Goal: Purchase product/service

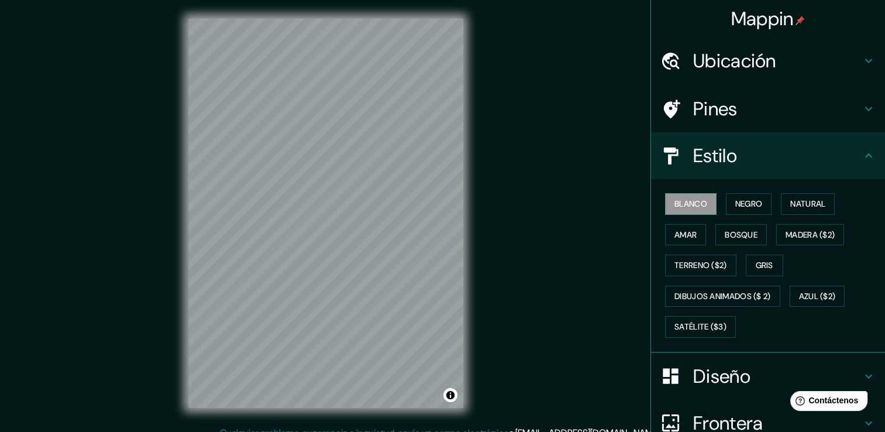
scroll to position [19, 0]
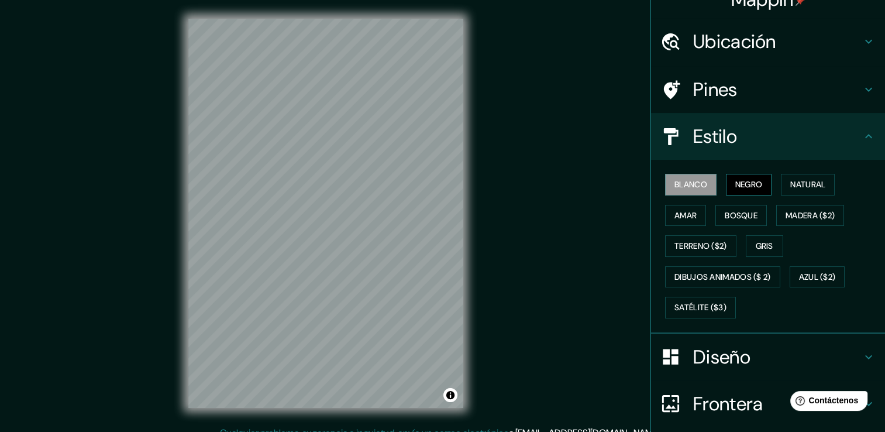
click at [736, 184] on font "Negro" at bounding box center [750, 184] width 28 height 15
click at [792, 184] on font "Natural" at bounding box center [808, 184] width 35 height 15
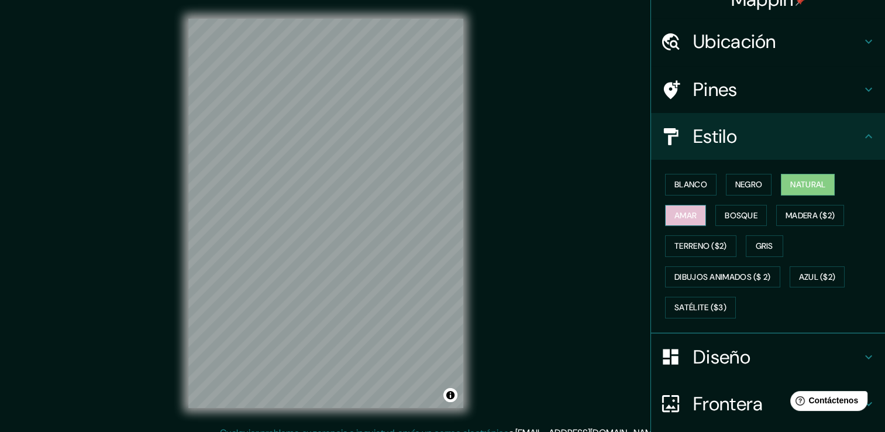
click at [675, 210] on font "Amar" at bounding box center [686, 215] width 22 height 15
click at [725, 209] on font "Bosque" at bounding box center [741, 215] width 33 height 15
click at [684, 210] on font "Amar" at bounding box center [686, 215] width 22 height 15
click at [735, 205] on button "Bosque" at bounding box center [741, 216] width 51 height 22
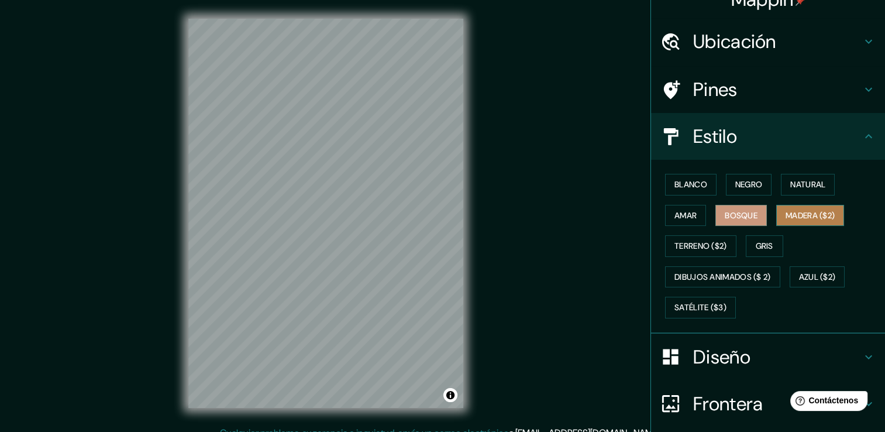
click at [798, 208] on font "Madera ($2)" at bounding box center [810, 215] width 49 height 15
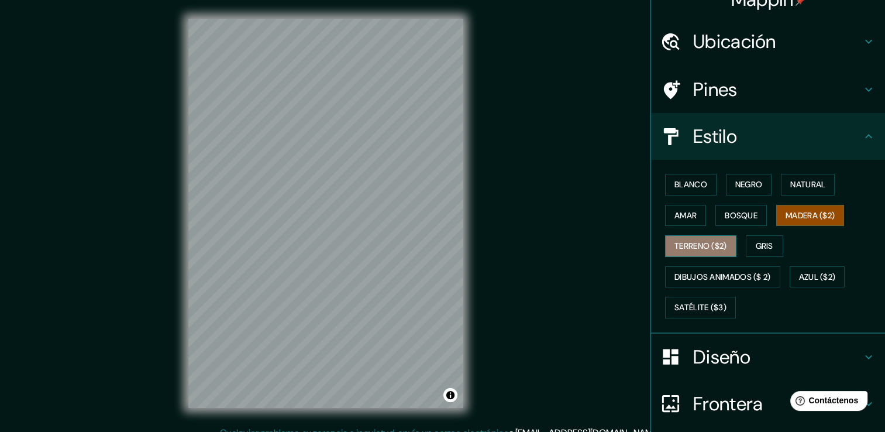
click at [688, 239] on font "Terreno ($2)" at bounding box center [701, 246] width 53 height 15
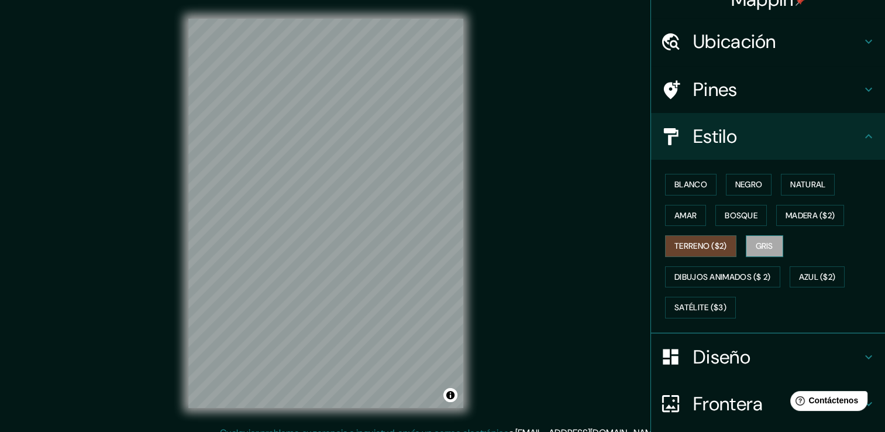
click at [757, 248] on font "Gris" at bounding box center [765, 246] width 18 height 15
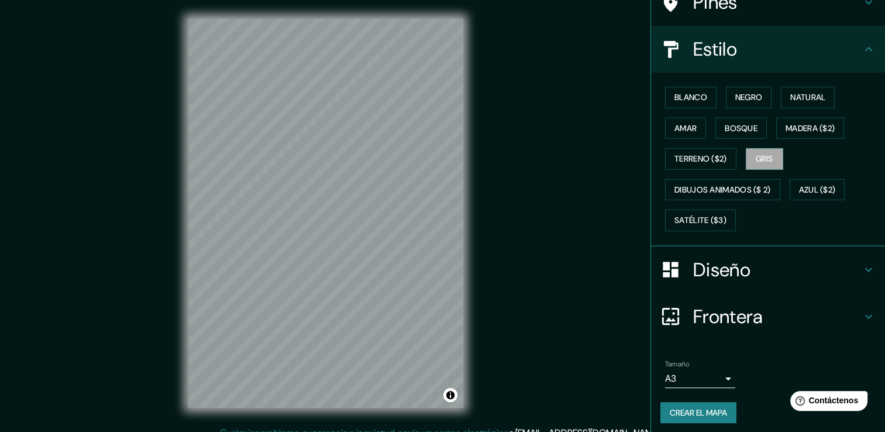
scroll to position [109, 0]
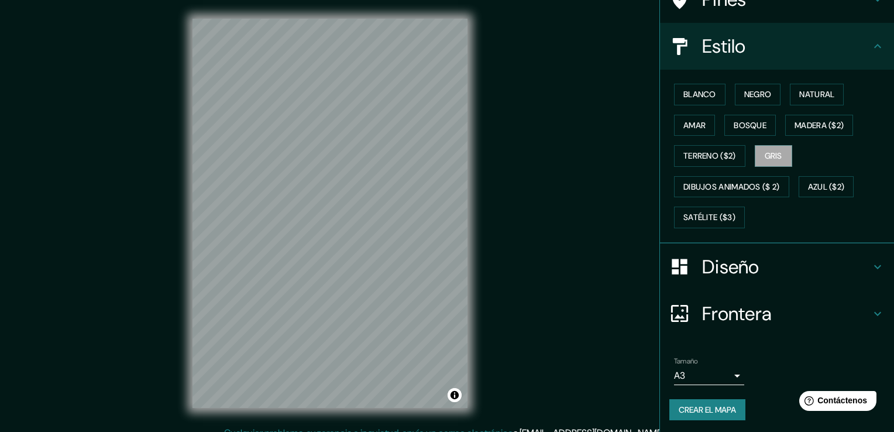
click at [715, 378] on body "Mappin Ubicación Ica, [GEOGRAPHIC_DATA], [GEOGRAPHIC_DATA] Pines Estilo Blanco …" at bounding box center [447, 216] width 894 height 432
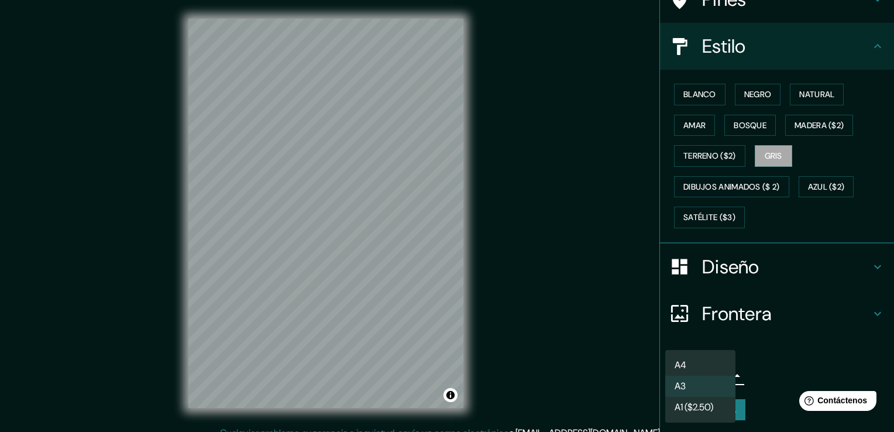
click at [703, 381] on li "A3" at bounding box center [700, 386] width 70 height 21
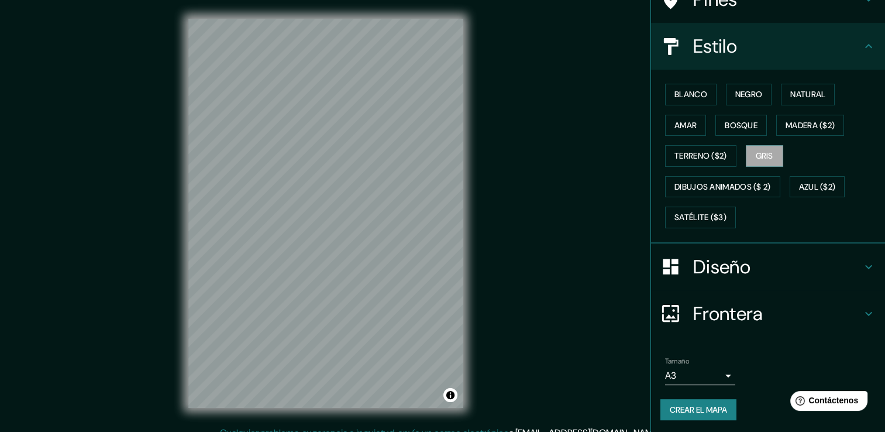
click at [685, 411] on font "Crear el mapa" at bounding box center [698, 410] width 57 height 15
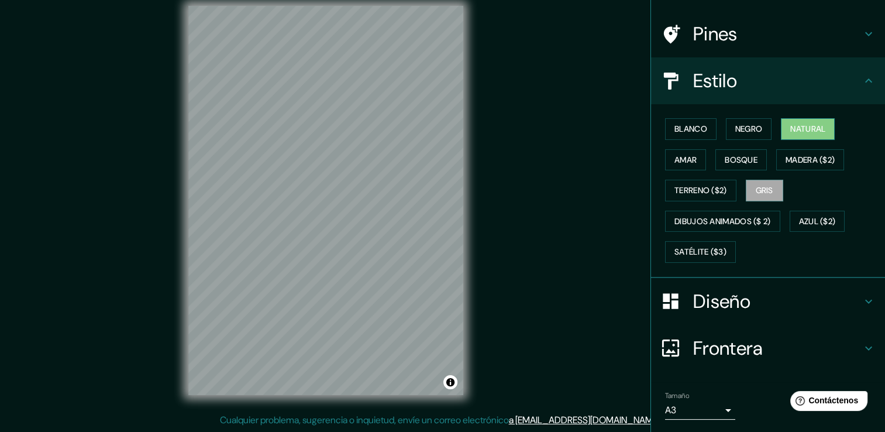
scroll to position [0, 0]
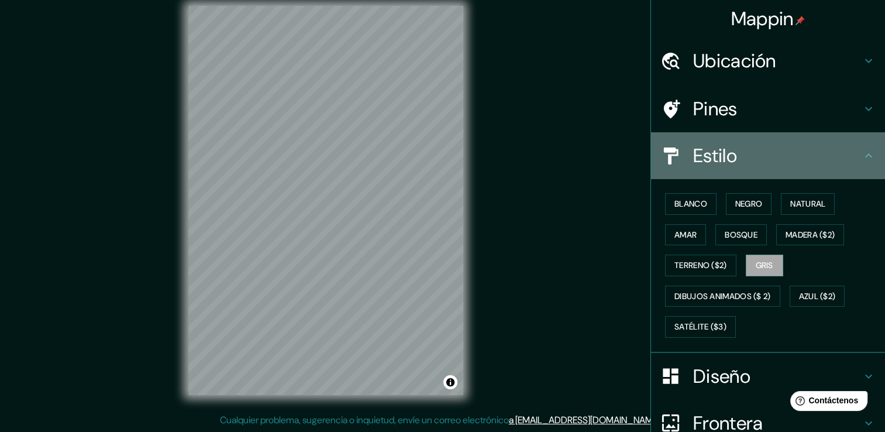
click at [864, 149] on icon at bounding box center [869, 156] width 14 height 14
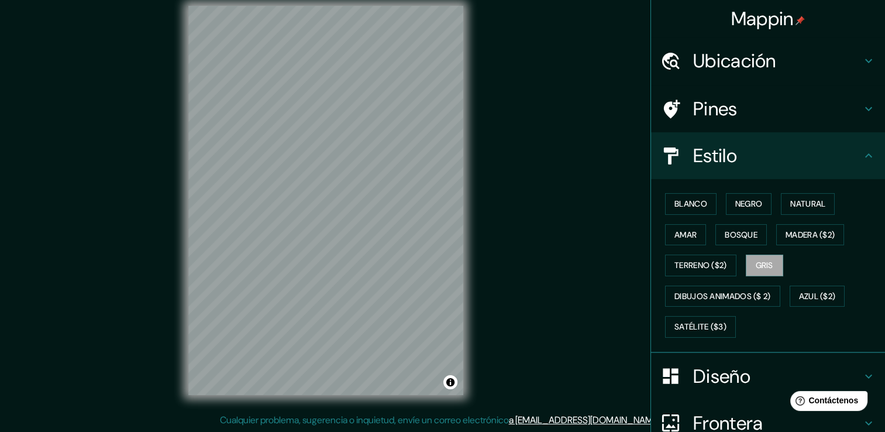
drag, startPoint x: 863, startPoint y: 154, endPoint x: 862, endPoint y: 160, distance: 6.5
click at [862, 153] on icon at bounding box center [869, 156] width 14 height 14
click at [862, 109] on icon at bounding box center [869, 109] width 14 height 14
